Goal: Transaction & Acquisition: Download file/media

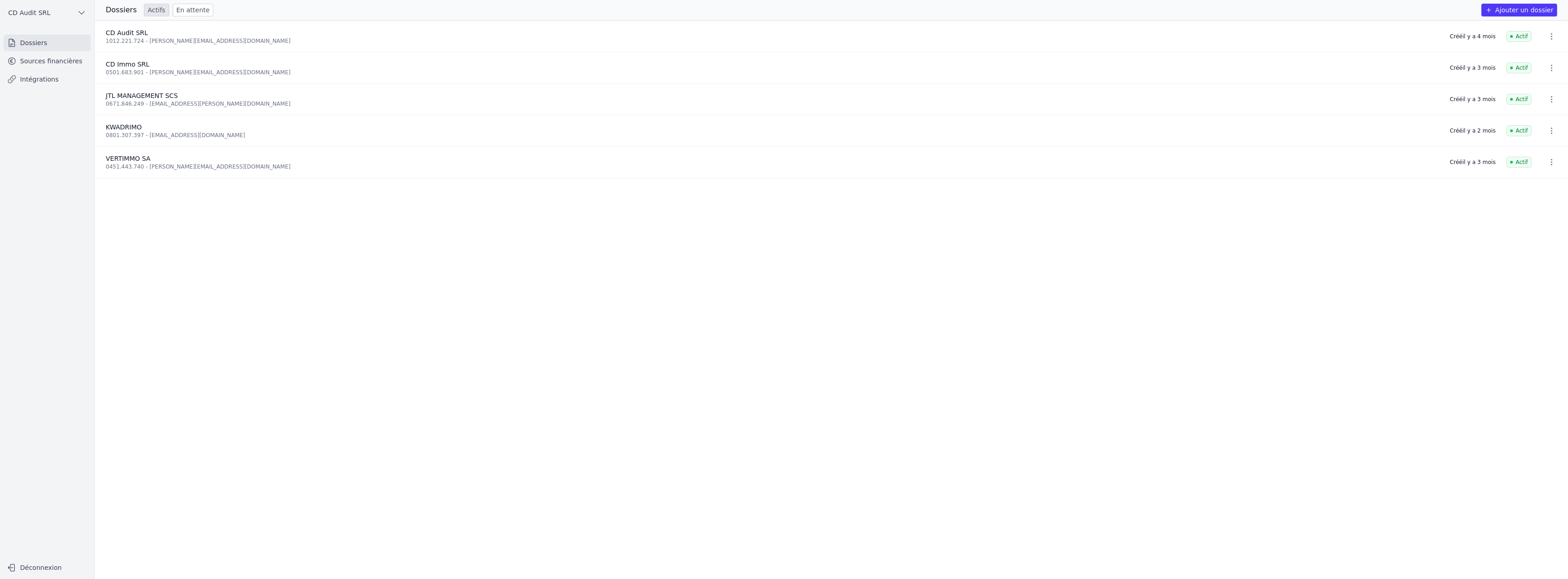
click at [49, 81] on link "Intégrations" at bounding box center [47, 79] width 87 height 16
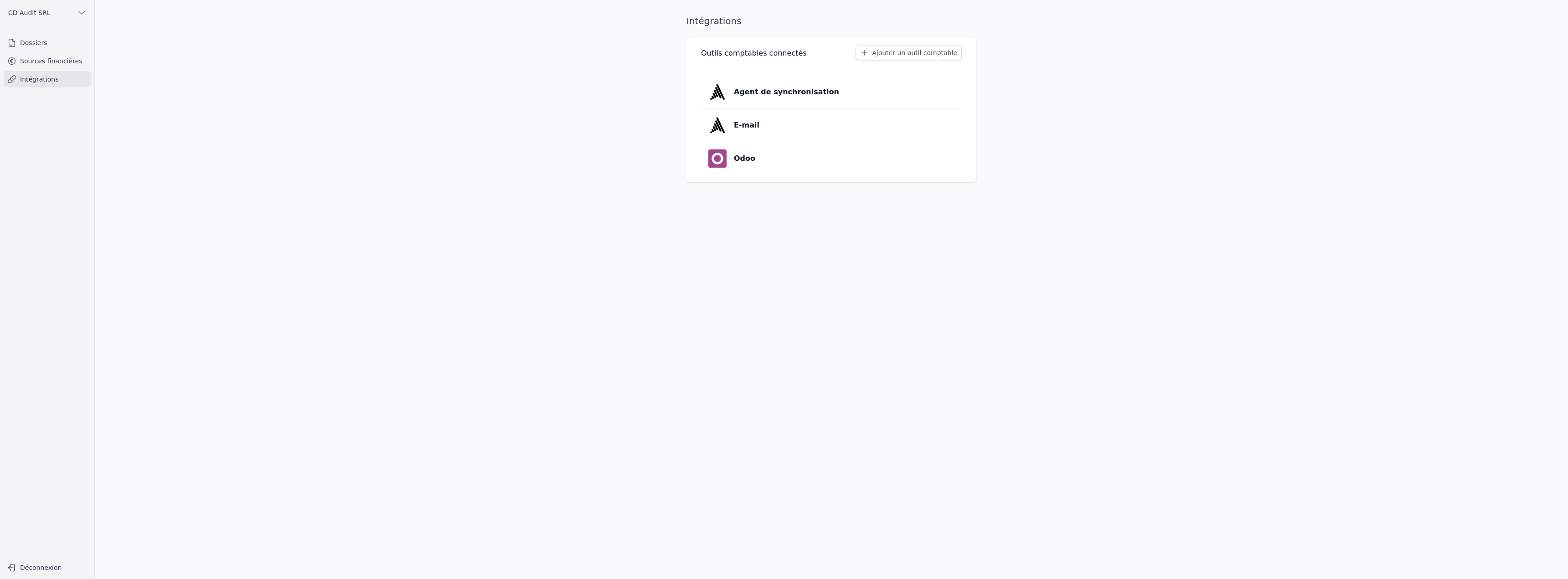
click at [61, 60] on link "Sources financières" at bounding box center [47, 61] width 87 height 16
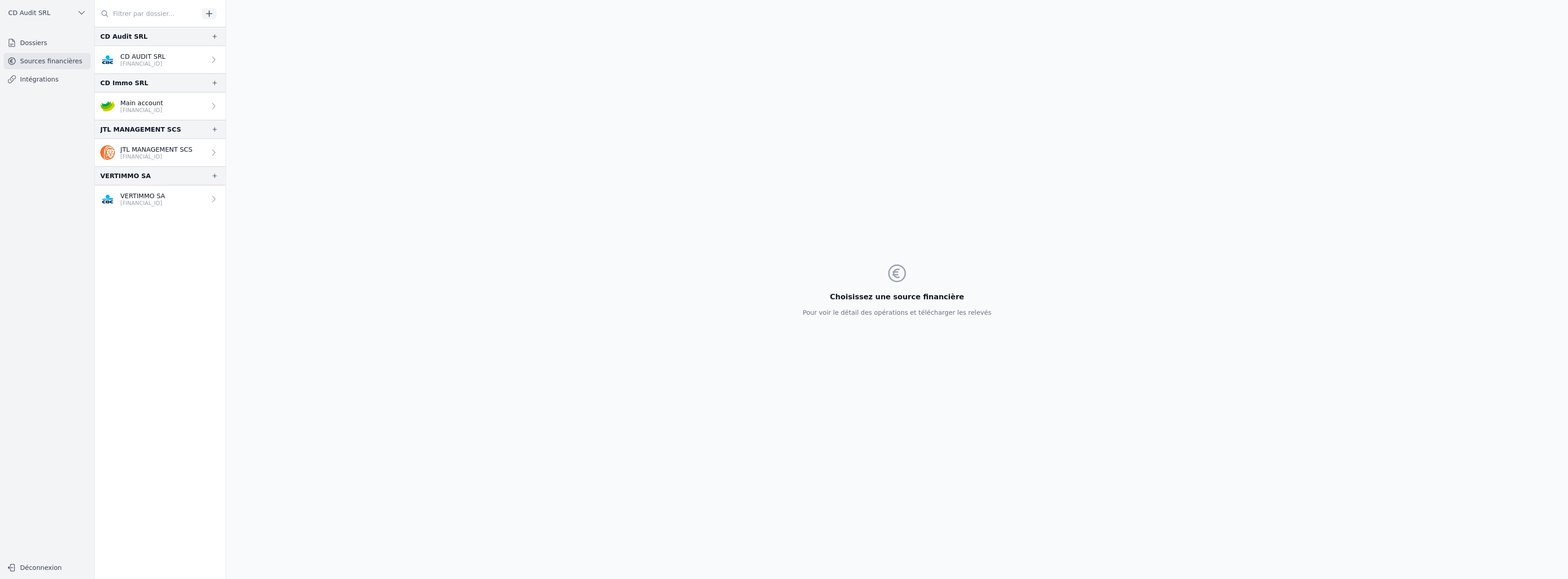
click at [159, 198] on p "VERTIMMO SA" at bounding box center [142, 196] width 44 height 9
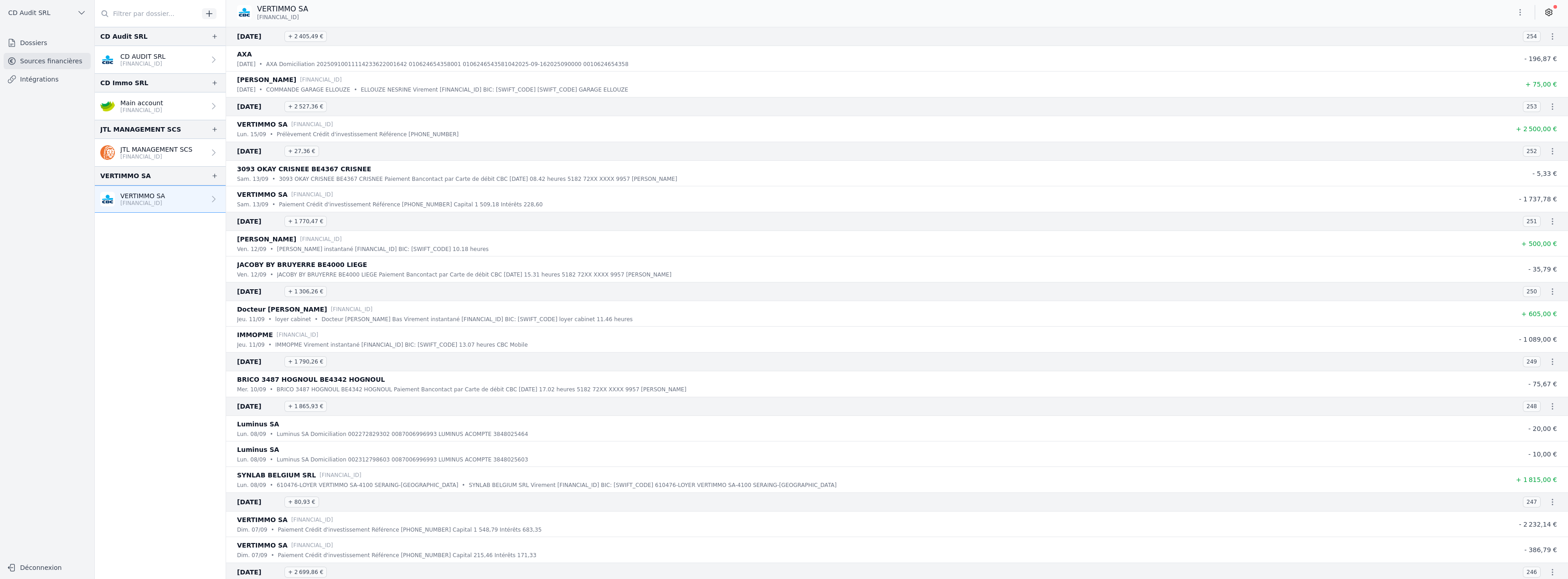
click at [1548, 37] on icon "button" at bounding box center [1552, 36] width 9 height 9
click at [1529, 52] on link "Télécharger les CODA" at bounding box center [1522, 52] width 83 height 16
click at [1550, 106] on icon "button" at bounding box center [1552, 106] width 9 height 9
drag, startPoint x: 1542, startPoint y: 119, endPoint x: 1545, endPoint y: 137, distance: 18.2
click at [1542, 119] on link "Télécharger les CODA" at bounding box center [1522, 123] width 83 height 16
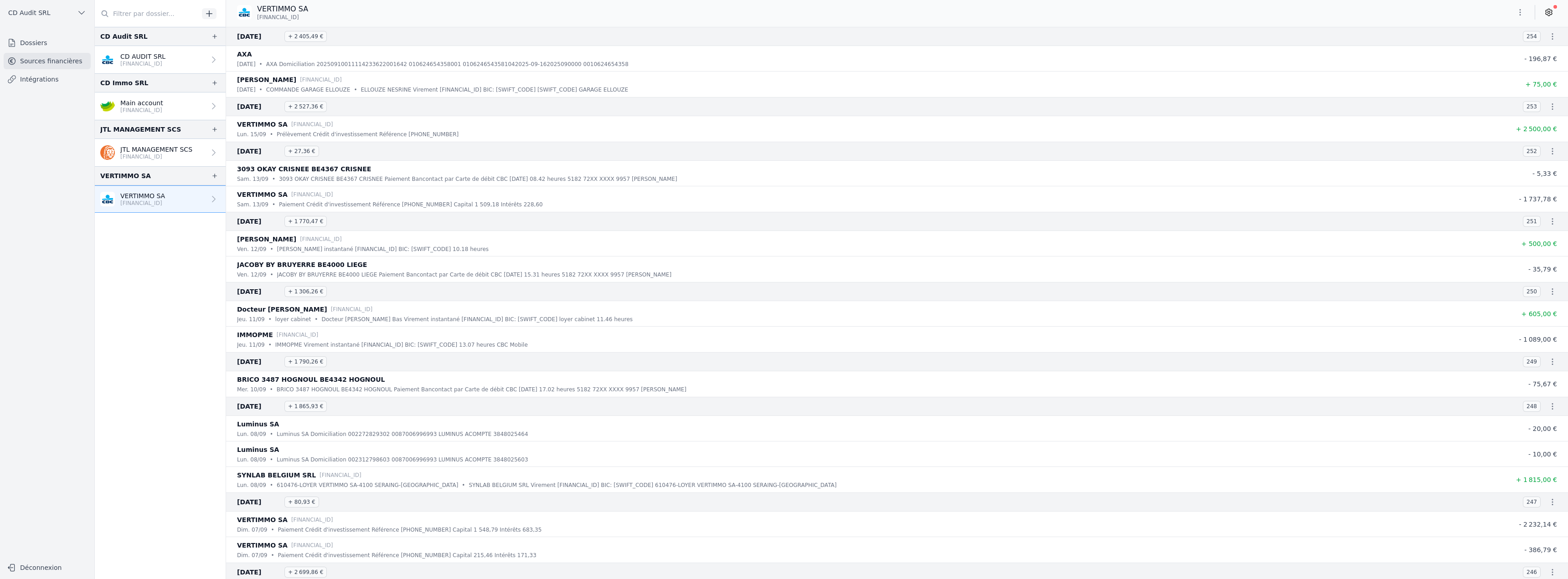
click at [1548, 152] on icon "button" at bounding box center [1552, 151] width 9 height 9
click at [1540, 170] on link "Télécharger les CODA" at bounding box center [1522, 167] width 83 height 16
click at [1549, 223] on icon "button" at bounding box center [1552, 221] width 9 height 9
click at [1542, 242] on link "Télécharger les CODA" at bounding box center [1522, 237] width 83 height 16
click at [1549, 294] on icon "button" at bounding box center [1552, 291] width 9 height 9
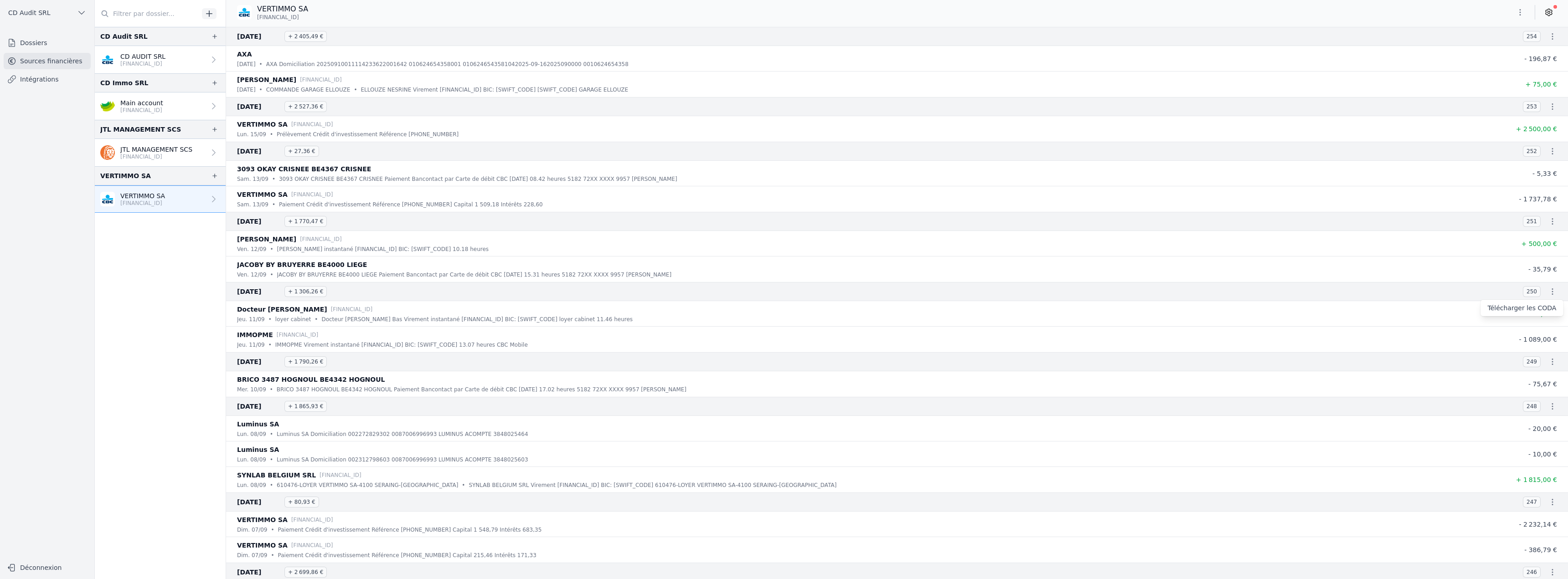
click at [1538, 311] on link "Télécharger les CODA" at bounding box center [1522, 308] width 83 height 16
click at [1549, 360] on icon "button" at bounding box center [1552, 361] width 9 height 9
click at [1502, 380] on link "Télécharger les CODA" at bounding box center [1522, 378] width 83 height 16
click at [166, 59] on p "CD AUDIT SRL" at bounding box center [143, 56] width 45 height 9
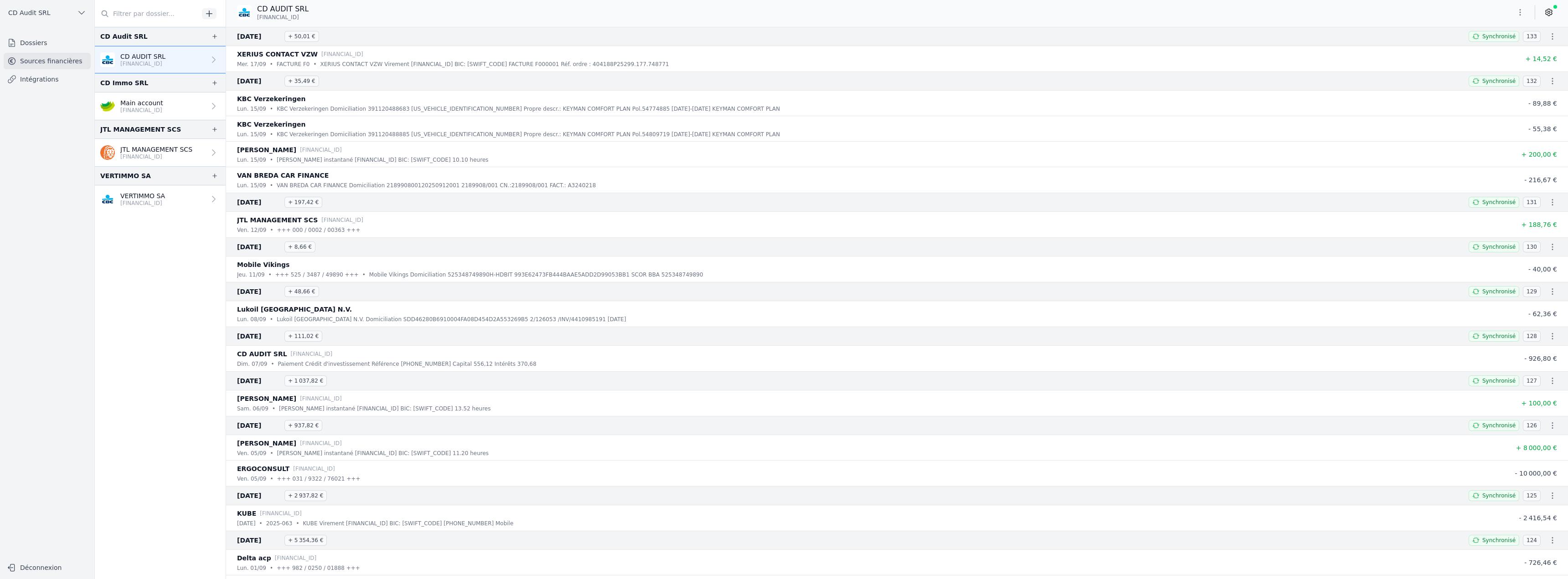
click at [1548, 38] on icon "button" at bounding box center [1552, 36] width 9 height 9
click at [1536, 46] on link "Télécharger les CODA" at bounding box center [1522, 52] width 83 height 16
click at [1548, 81] on icon "button" at bounding box center [1552, 81] width 9 height 9
click at [1544, 94] on link "Télécharger les CODA" at bounding box center [1522, 97] width 83 height 16
click at [1552, 204] on icon "button" at bounding box center [1553, 202] width 1 height 6
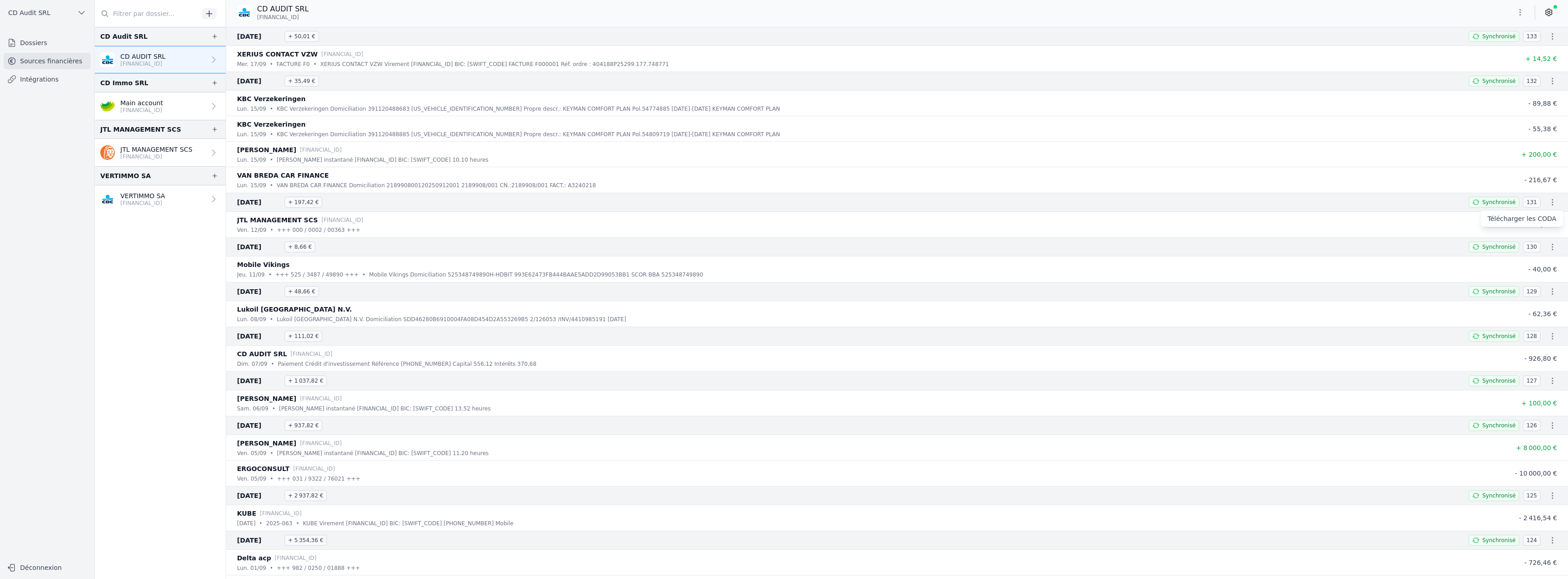
click at [1544, 217] on link "Télécharger les CODA" at bounding box center [1522, 218] width 83 height 16
click at [1552, 248] on icon "button" at bounding box center [1553, 247] width 1 height 6
click at [1541, 263] on link "Télécharger les CODA" at bounding box center [1522, 263] width 83 height 16
click at [153, 153] on p "JTL MANAGEMENT SCS" at bounding box center [156, 149] width 72 height 9
